Goal: Task Accomplishment & Management: Manage account settings

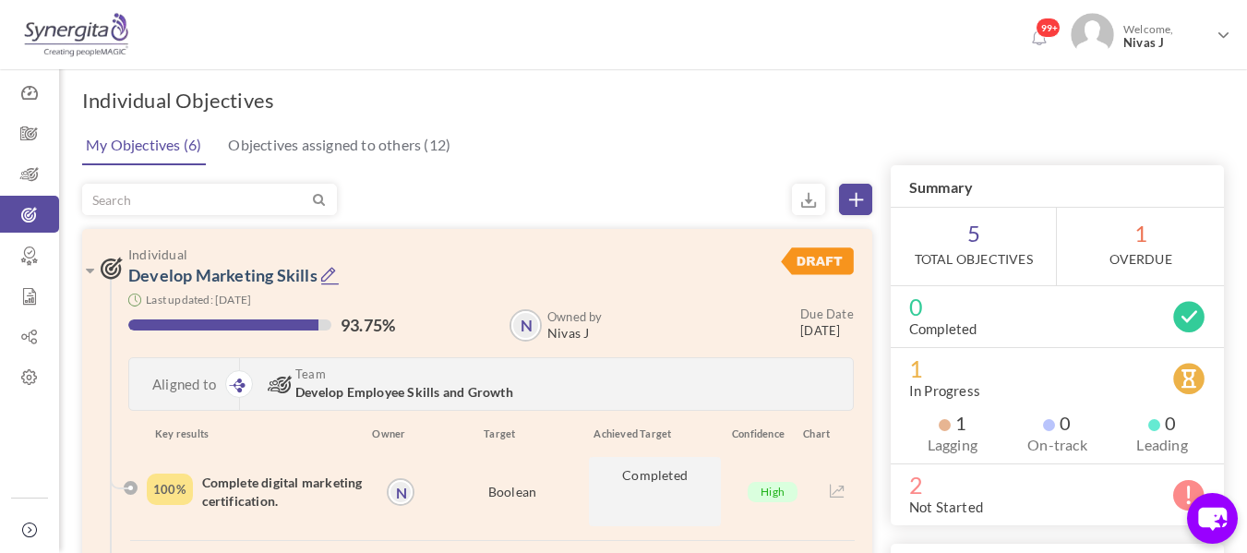
scroll to position [66, 0]
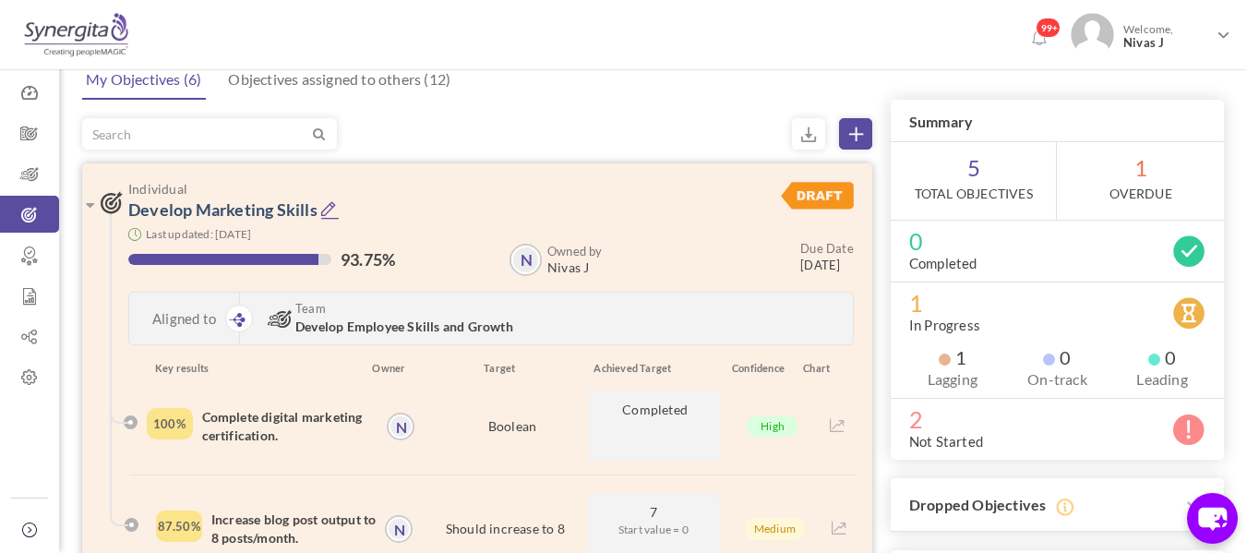
drag, startPoint x: 0, startPoint y: 0, endPoint x: 334, endPoint y: 214, distance: 396.9
click at [334, 214] on icon at bounding box center [329, 209] width 19 height 19
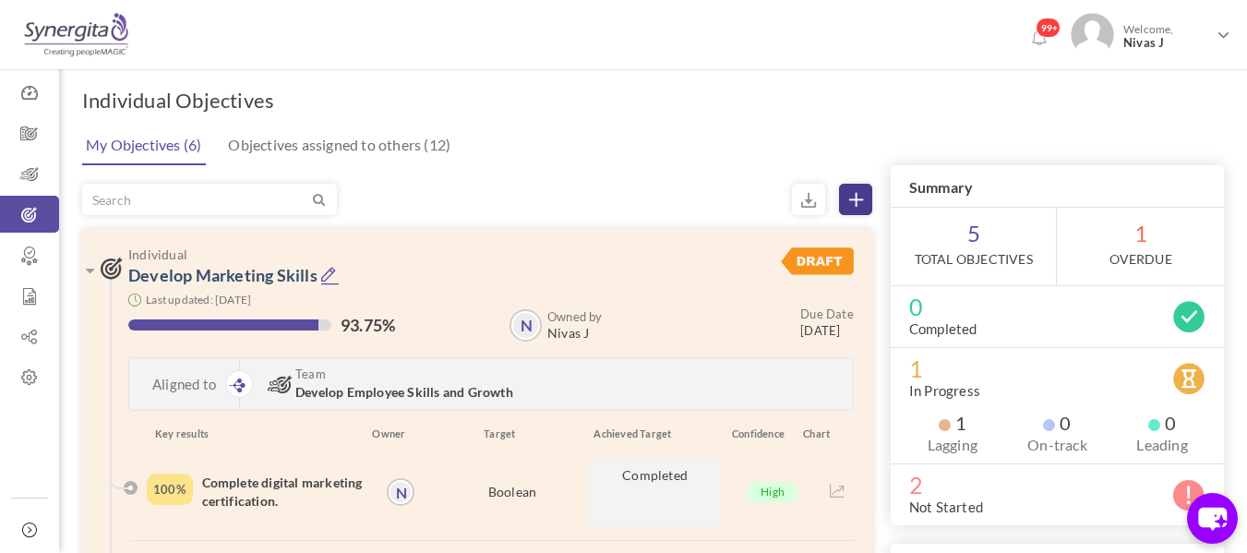
click at [846, 212] on link at bounding box center [855, 199] width 33 height 31
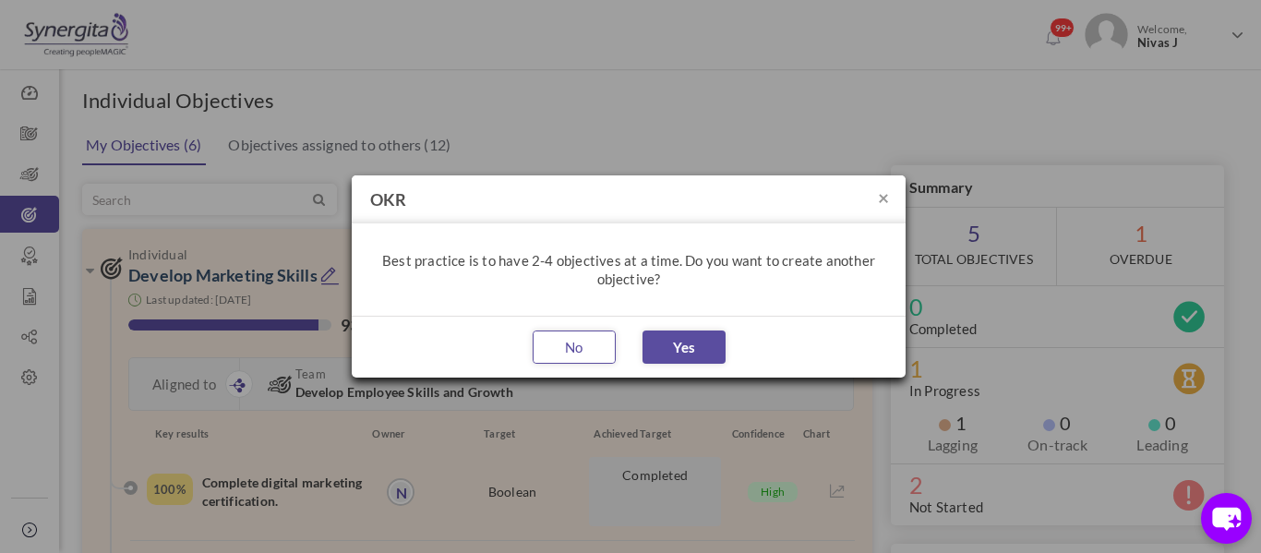
click at [576, 347] on button "No" at bounding box center [574, 346] width 83 height 33
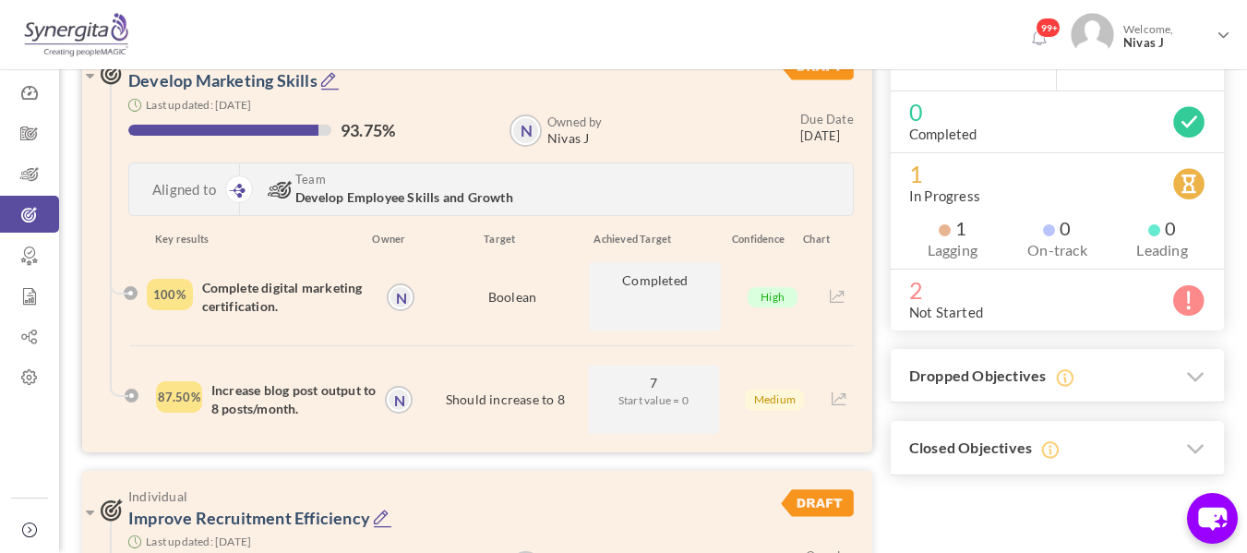
scroll to position [194, 0]
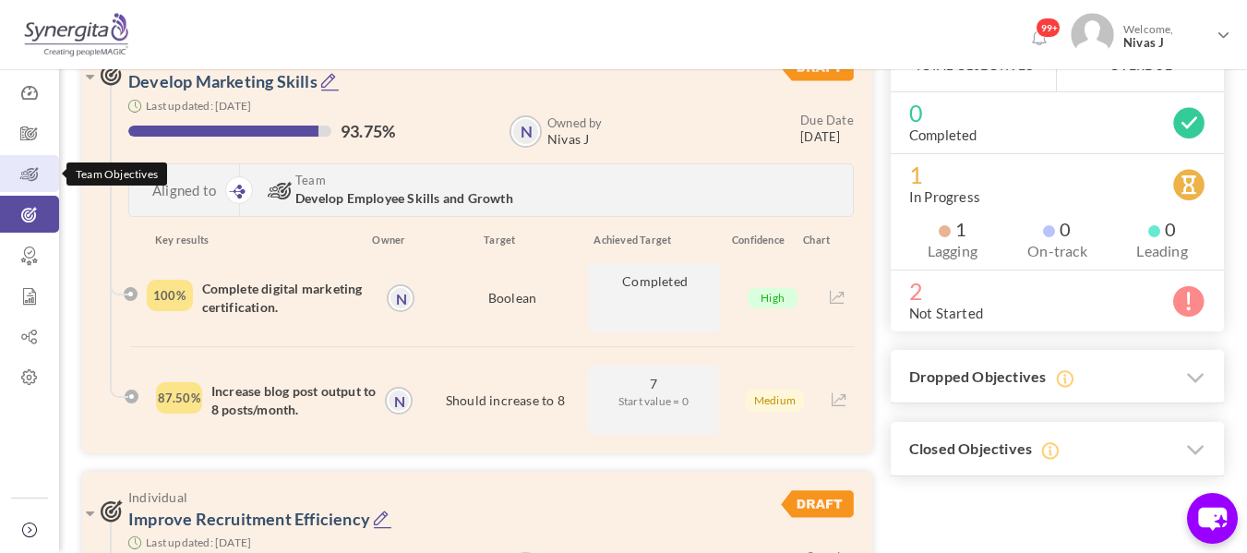
click at [30, 168] on icon at bounding box center [29, 174] width 59 height 18
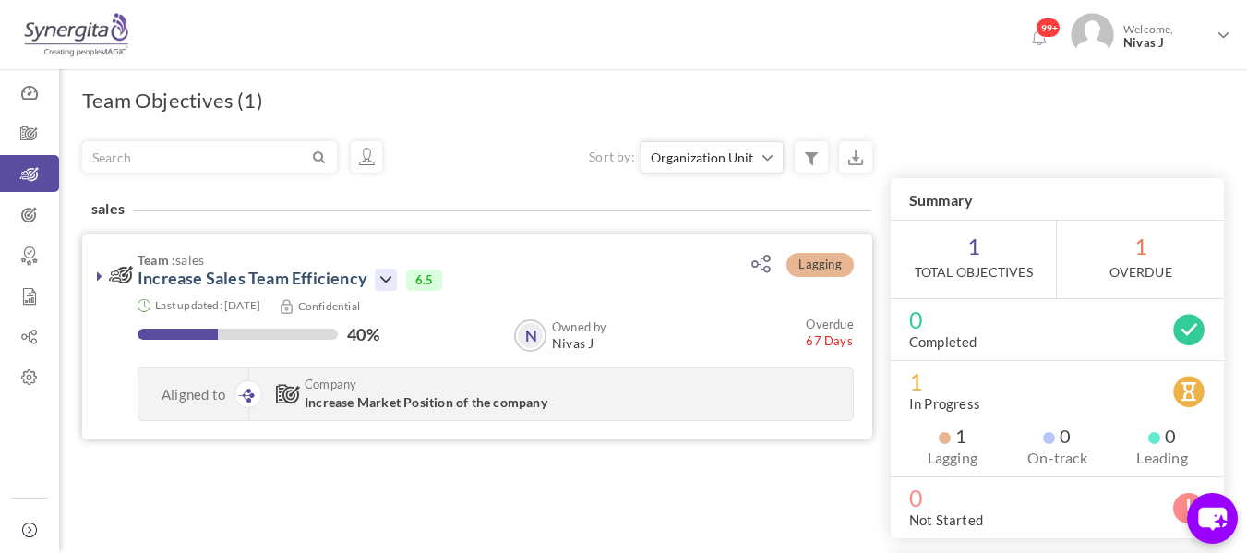
click at [380, 280] on icon at bounding box center [386, 280] width 22 height 22
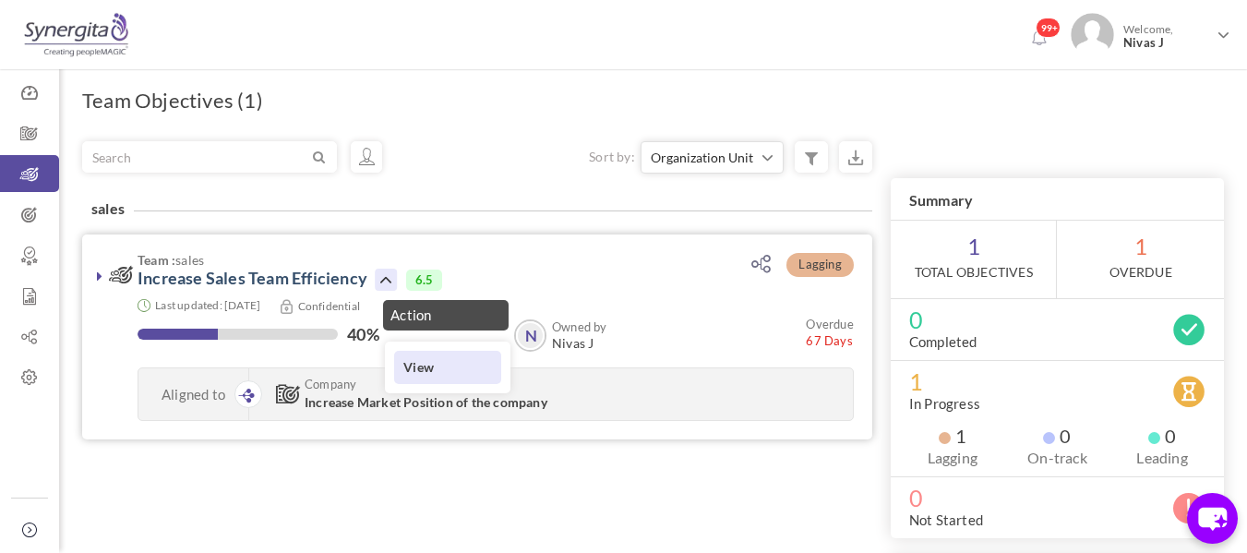
click at [415, 355] on link "View" at bounding box center [447, 367] width 107 height 32
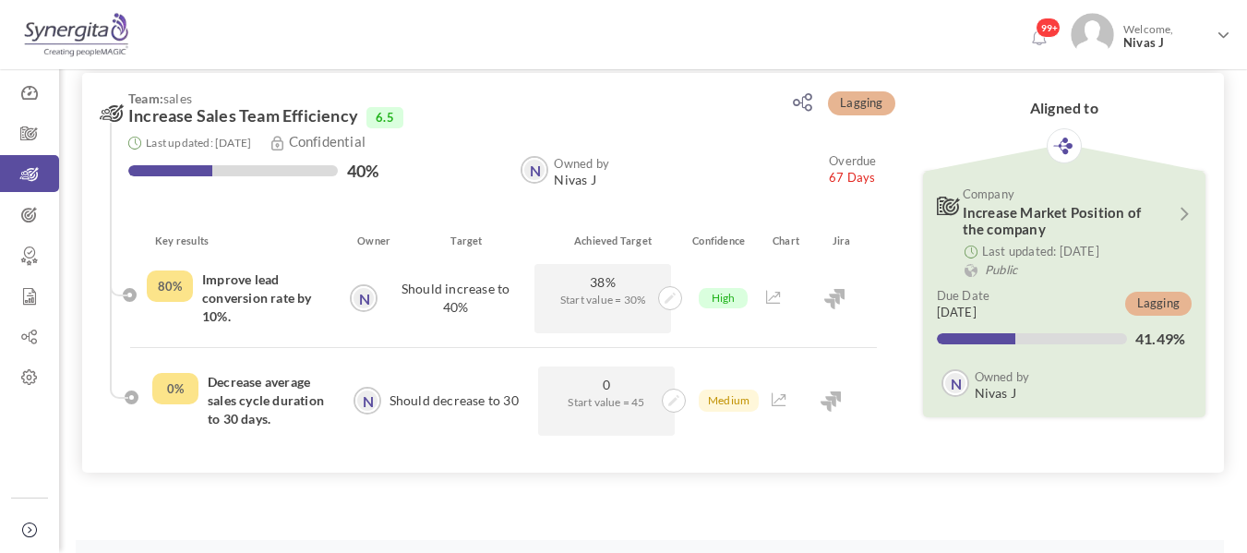
scroll to position [51, 0]
click at [734, 296] on span "High" at bounding box center [724, 297] width 50 height 20
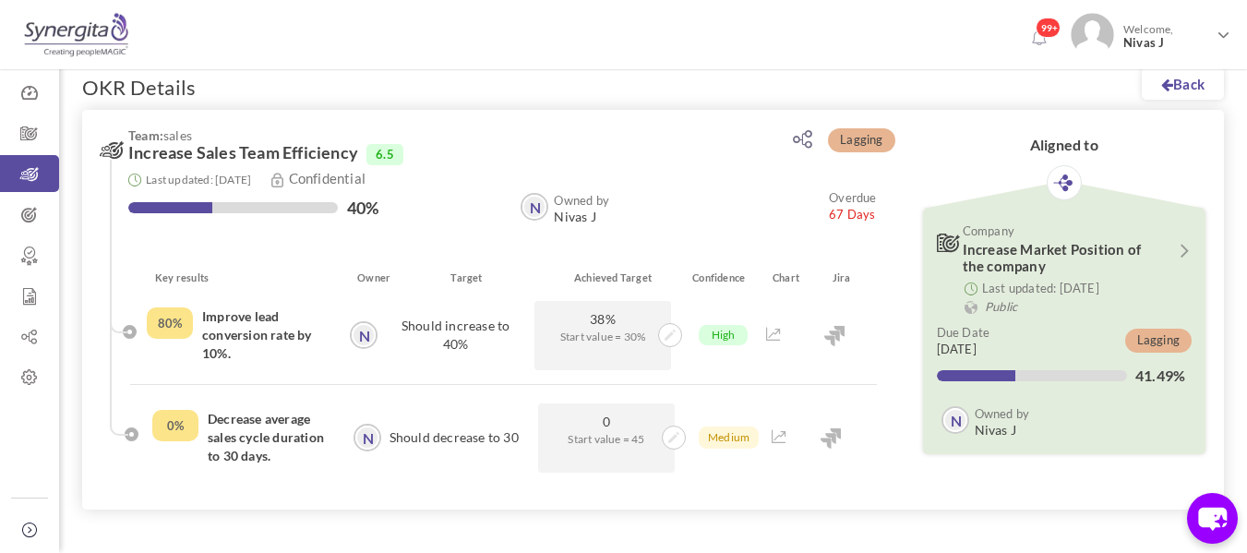
scroll to position [12, 0]
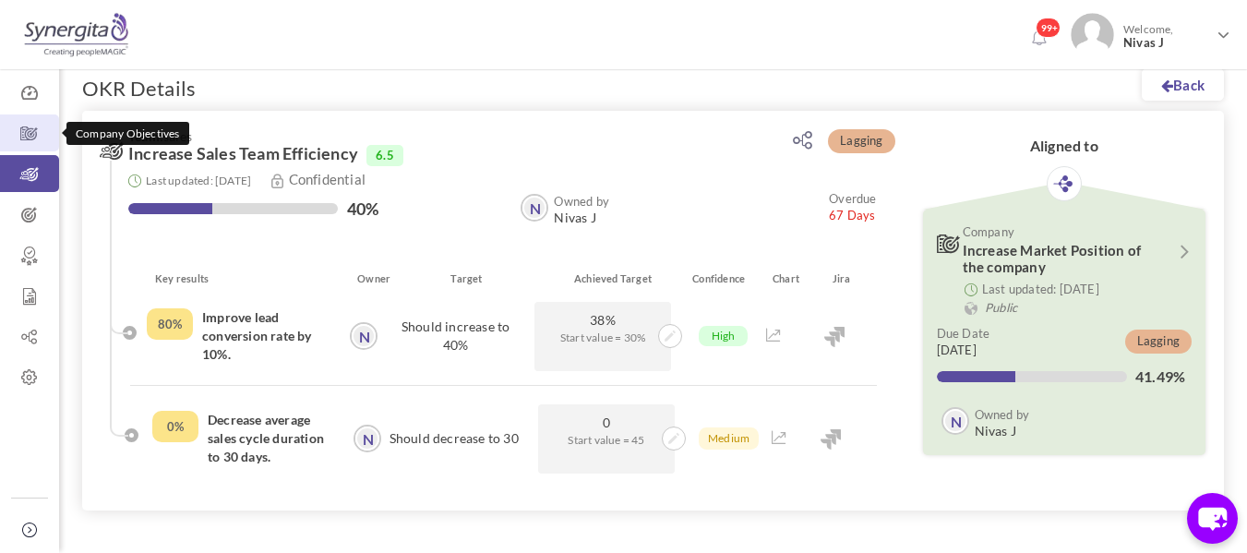
click at [19, 137] on icon at bounding box center [29, 134] width 59 height 18
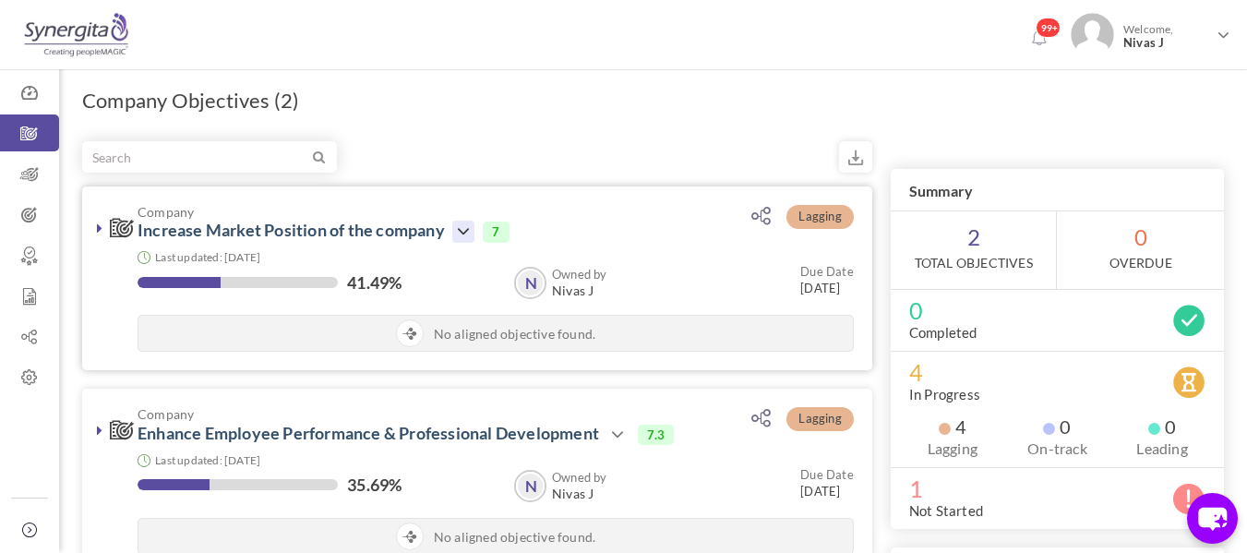
click at [462, 222] on icon at bounding box center [463, 232] width 22 height 22
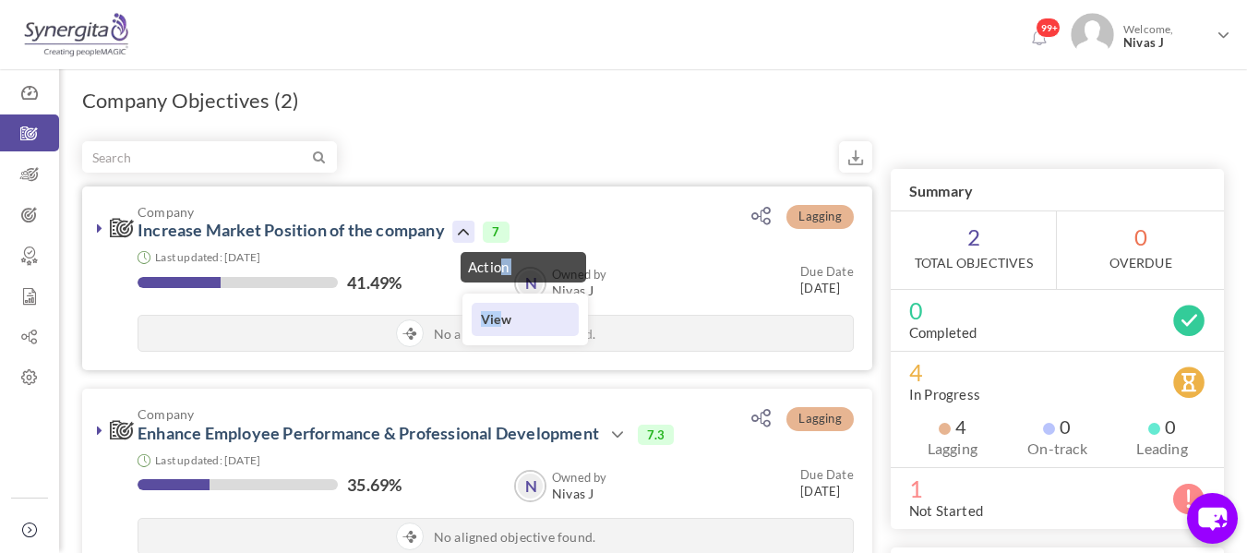
drag, startPoint x: 501, startPoint y: 268, endPoint x: 503, endPoint y: 321, distance: 53.6
click at [503, 321] on div "Action View" at bounding box center [511, 344] width 127 height 192
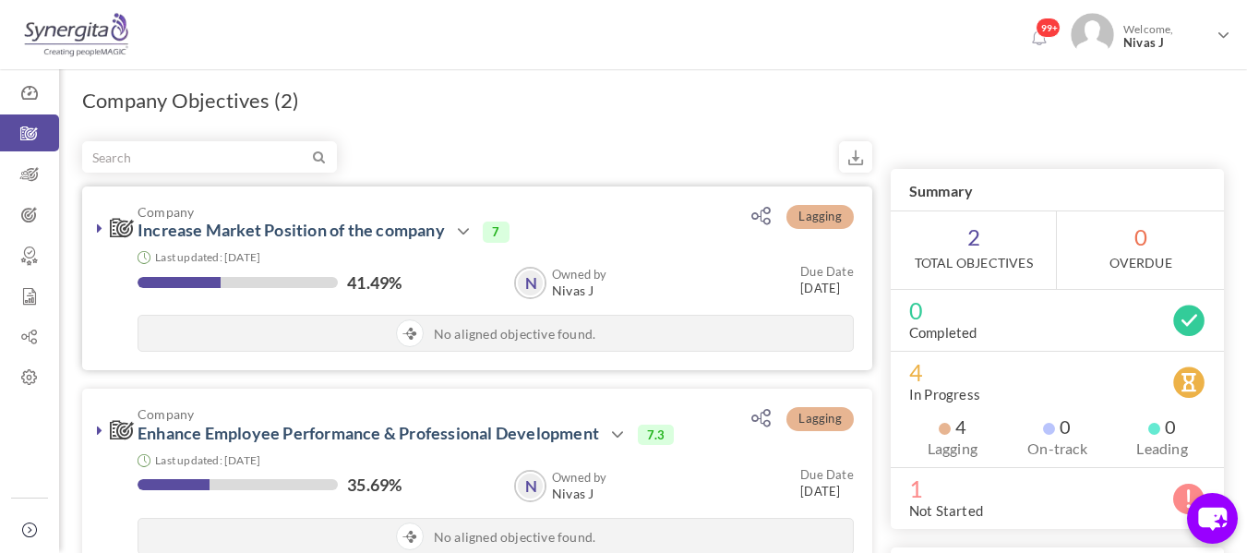
click at [503, 321] on div "No aligned objective found." at bounding box center [495, 333] width 714 height 35
click at [470, 235] on icon at bounding box center [463, 232] width 22 height 22
click at [469, 228] on icon at bounding box center [463, 232] width 22 height 22
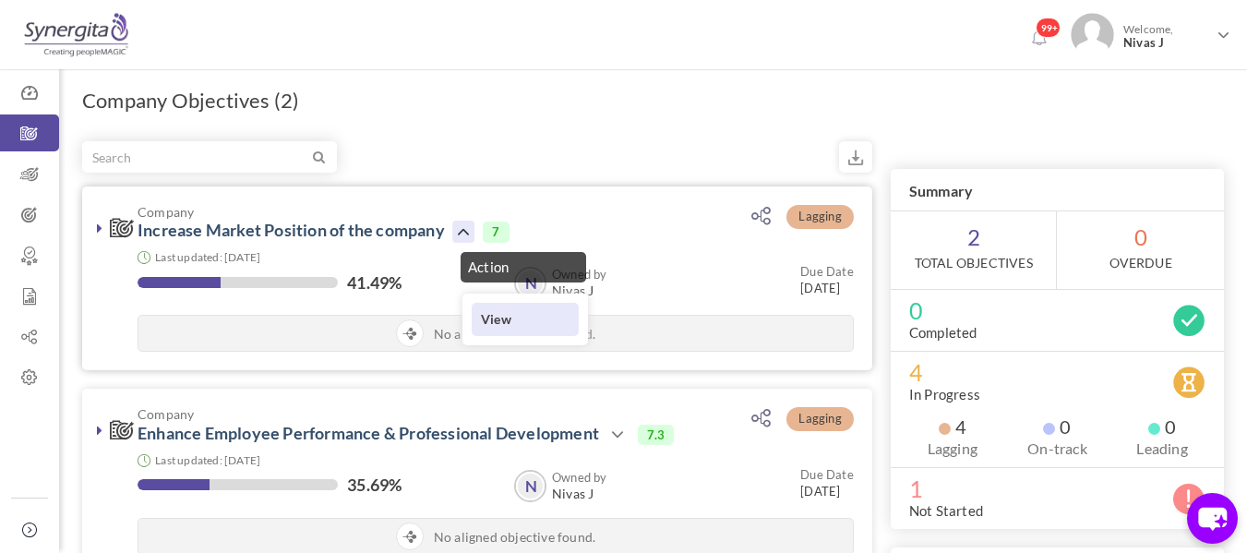
click at [494, 317] on link "View" at bounding box center [525, 319] width 107 height 32
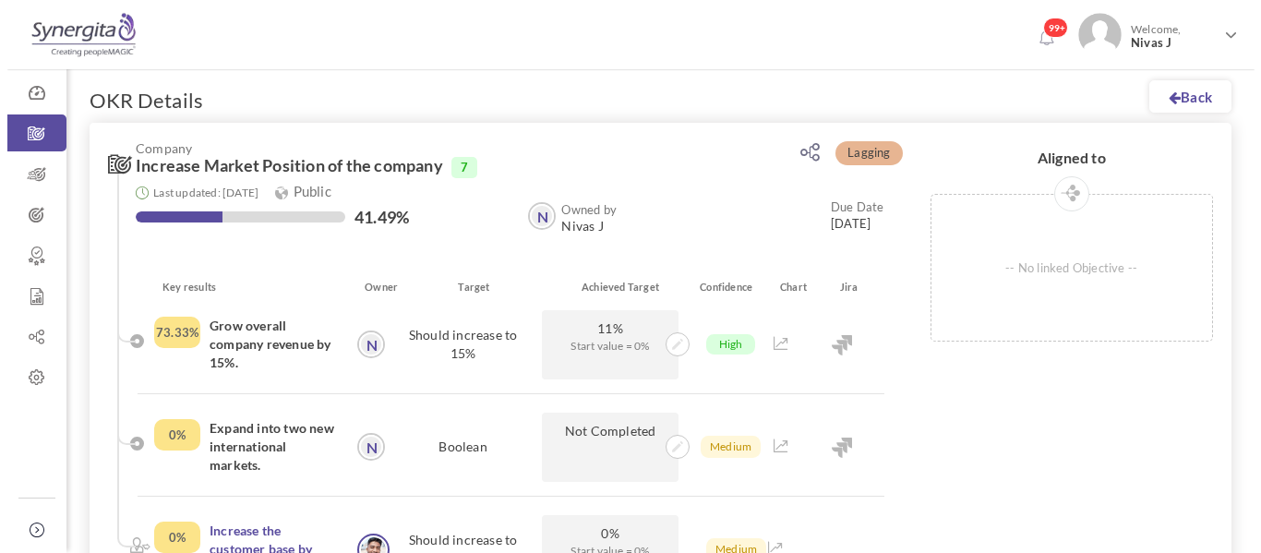
scroll to position [54, 0]
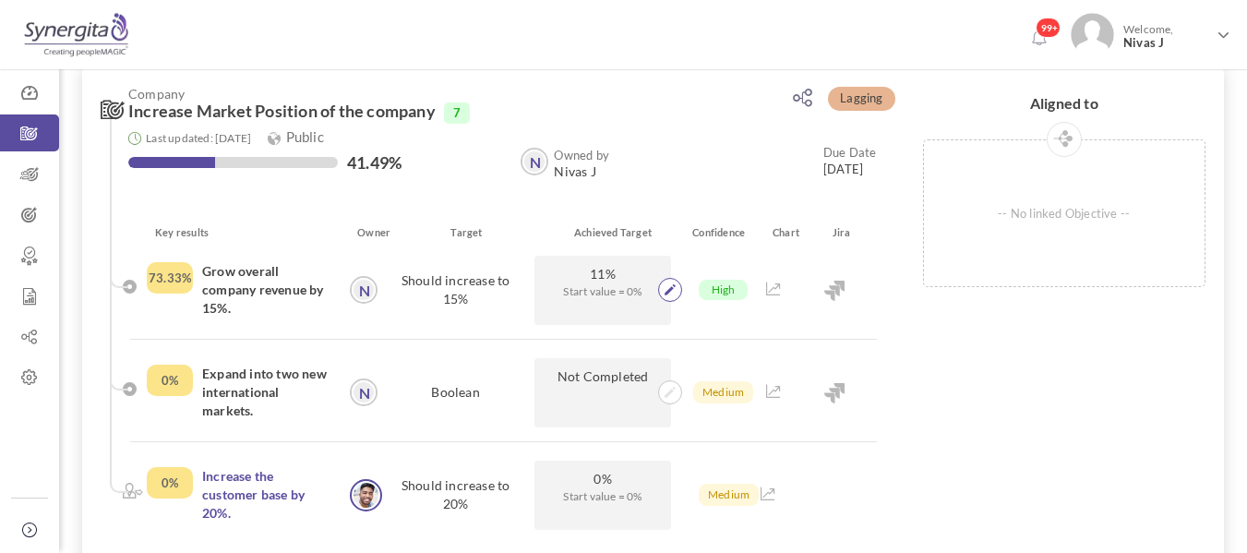
click at [673, 289] on icon at bounding box center [670, 289] width 11 height 11
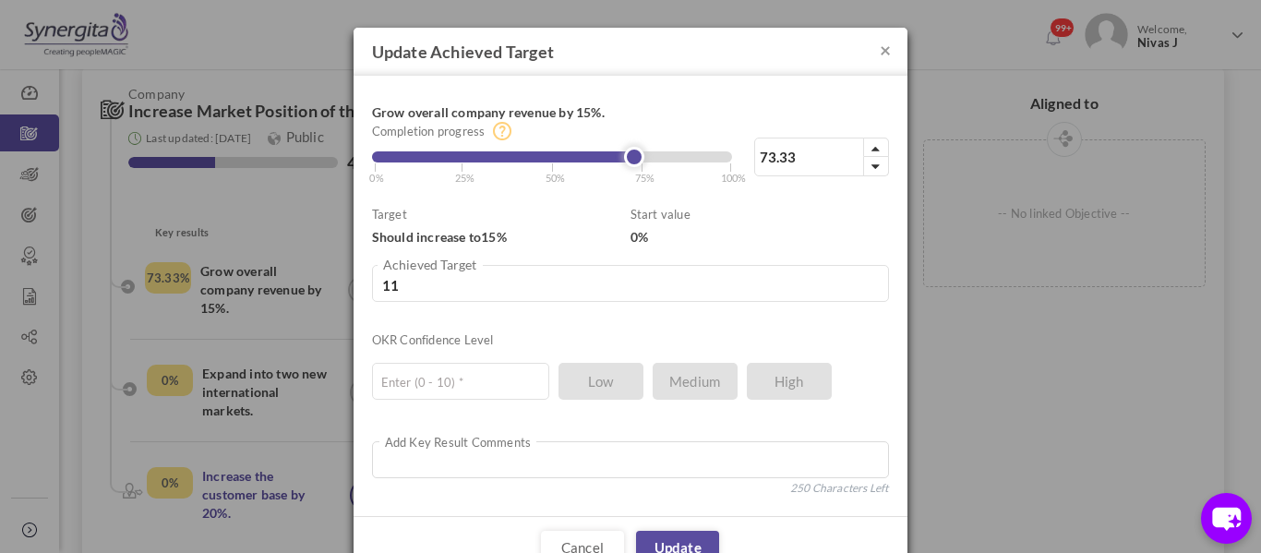
scroll to position [53, 0]
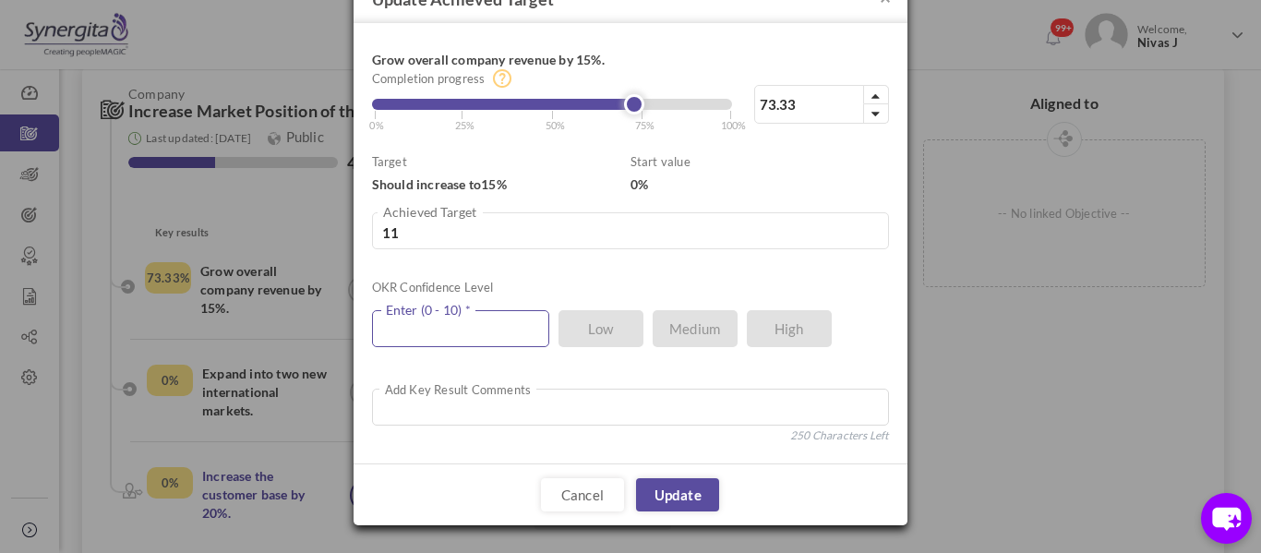
click at [447, 322] on input "text" at bounding box center [460, 328] width 177 height 37
type input "5"
type input "4"
type input "1"
type input "3"
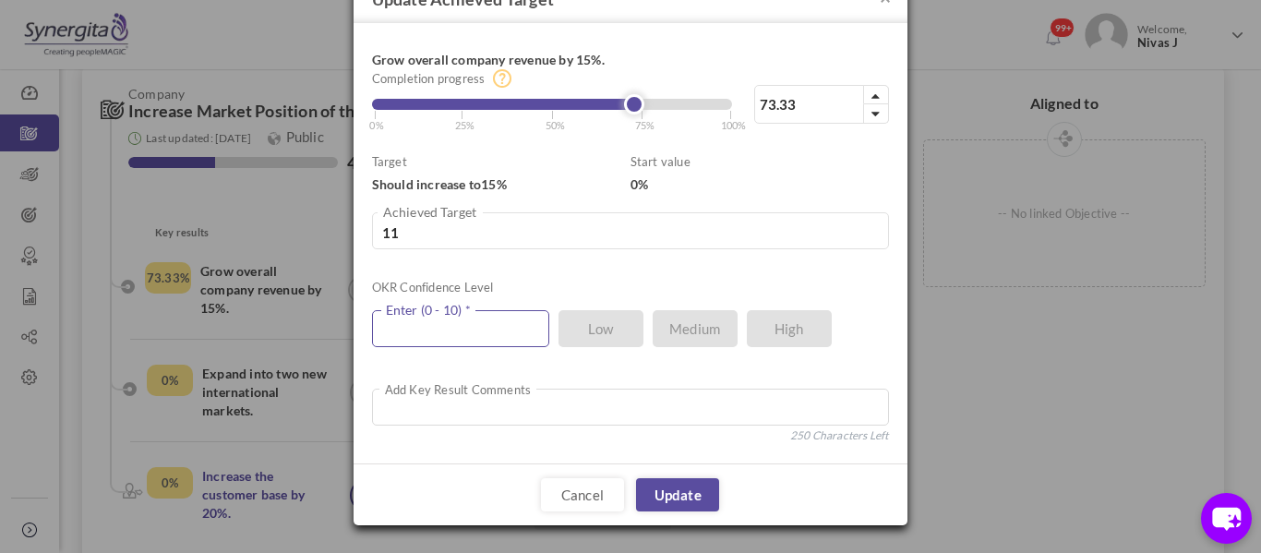
type input "2"
type input "1"
